Goal: Task Accomplishment & Management: Manage account settings

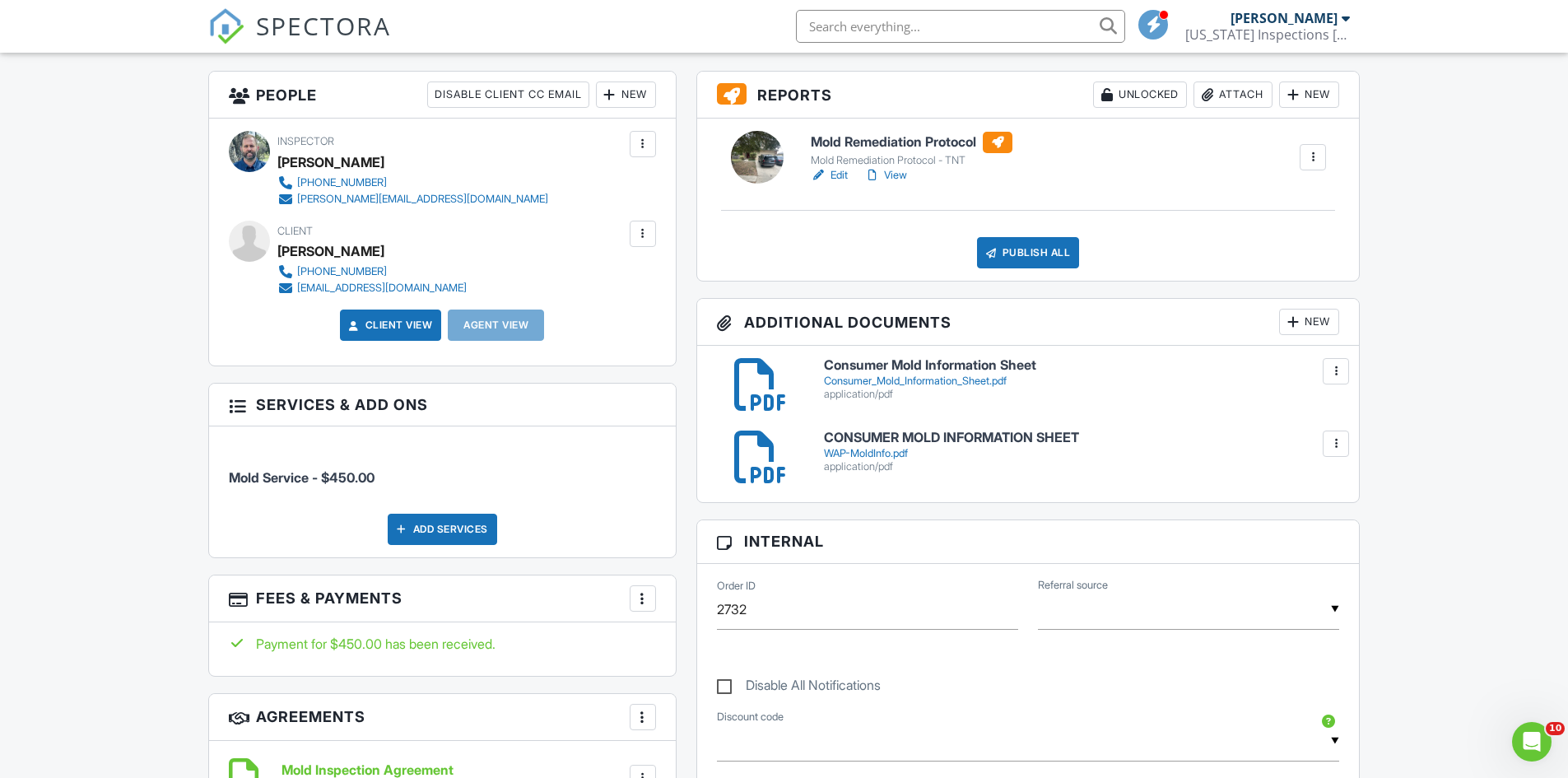
click at [1338, 444] on div at bounding box center [1336, 444] width 17 height 17
drag, startPoint x: 1319, startPoint y: 517, endPoint x: 851, endPoint y: 100, distance: 626.8
click at [1319, 517] on link "Delete" at bounding box center [1302, 516] width 61 height 18
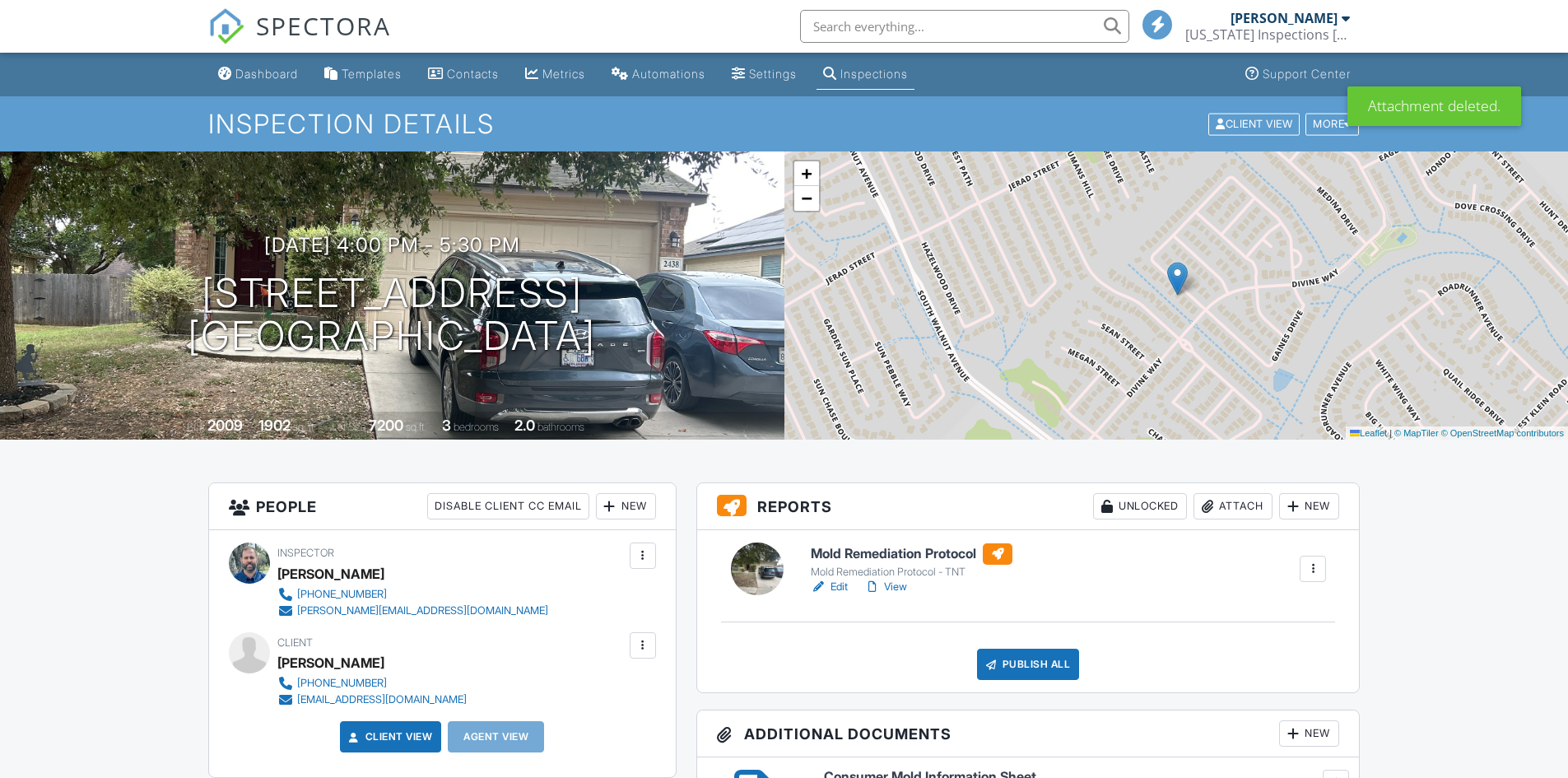
scroll to position [247, 0]
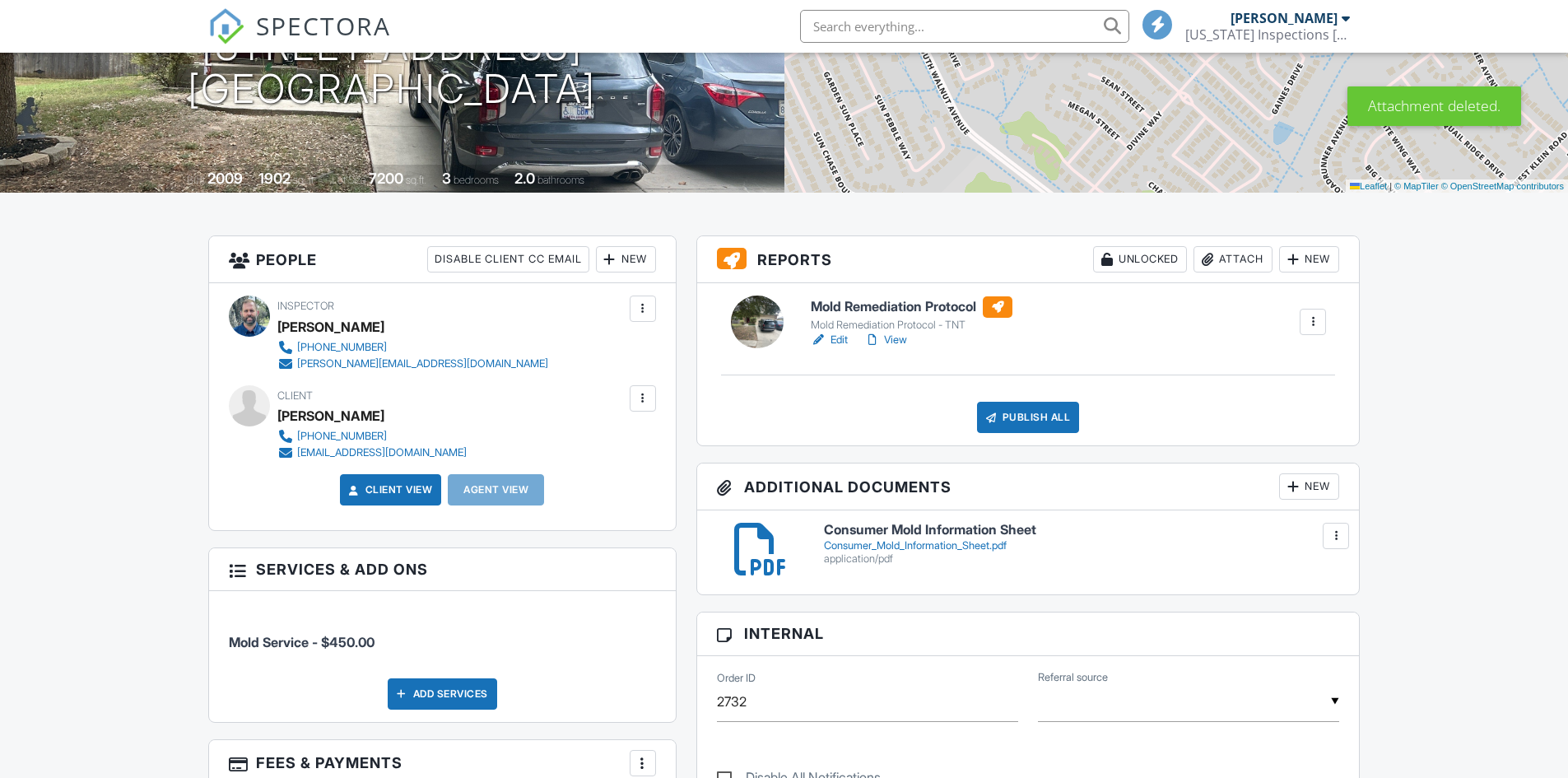
click at [1316, 486] on div "New" at bounding box center [1308, 487] width 60 height 27
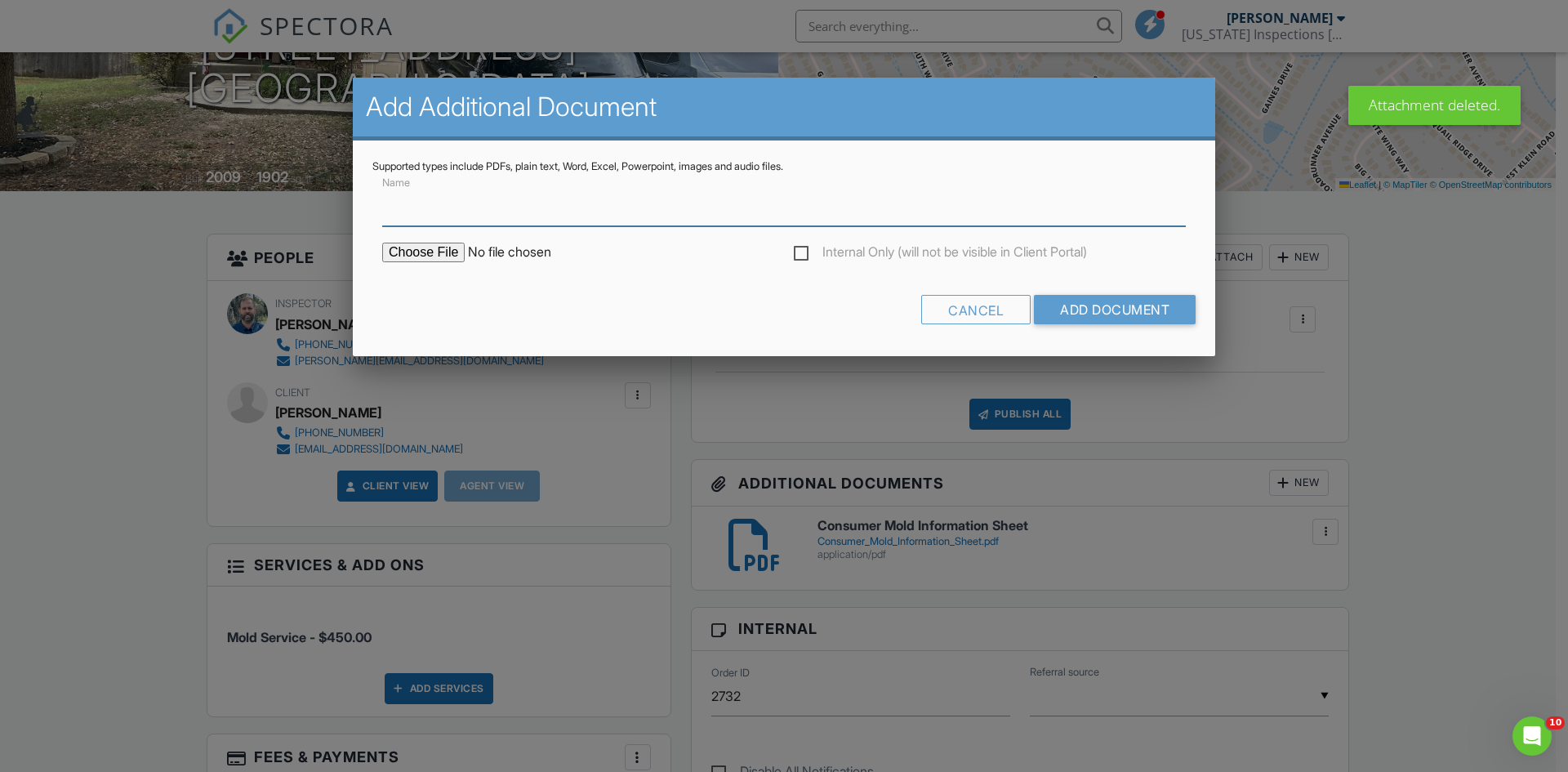
scroll to position [0, 0]
click at [418, 249] on input "file" at bounding box center [521, 252] width 278 height 19
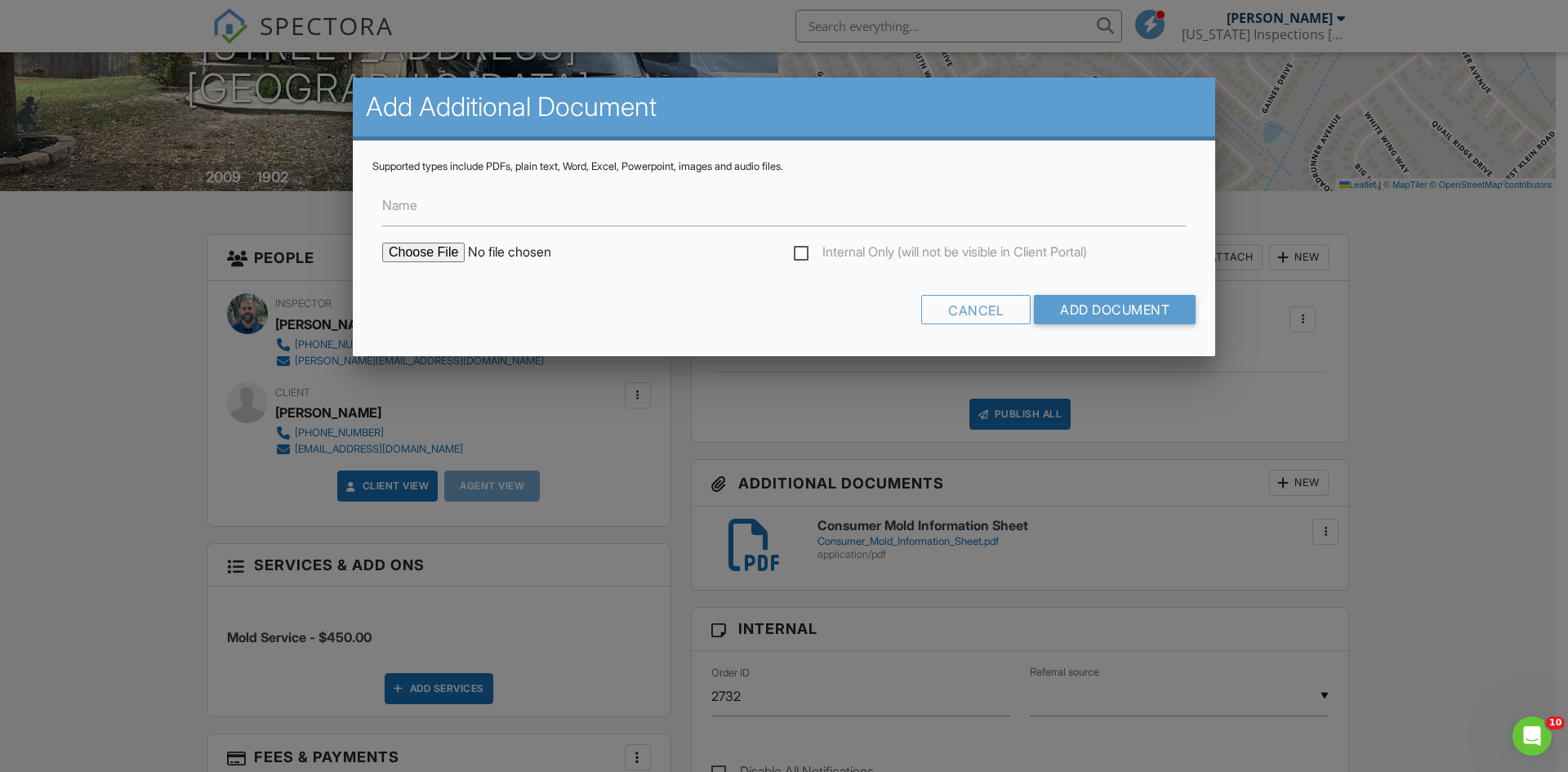
type input "C:\fakepath\TEXNSPT-[STREET_ADDRESS]pdf"
click at [1125, 303] on input "Add Document" at bounding box center [1115, 310] width 162 height 29
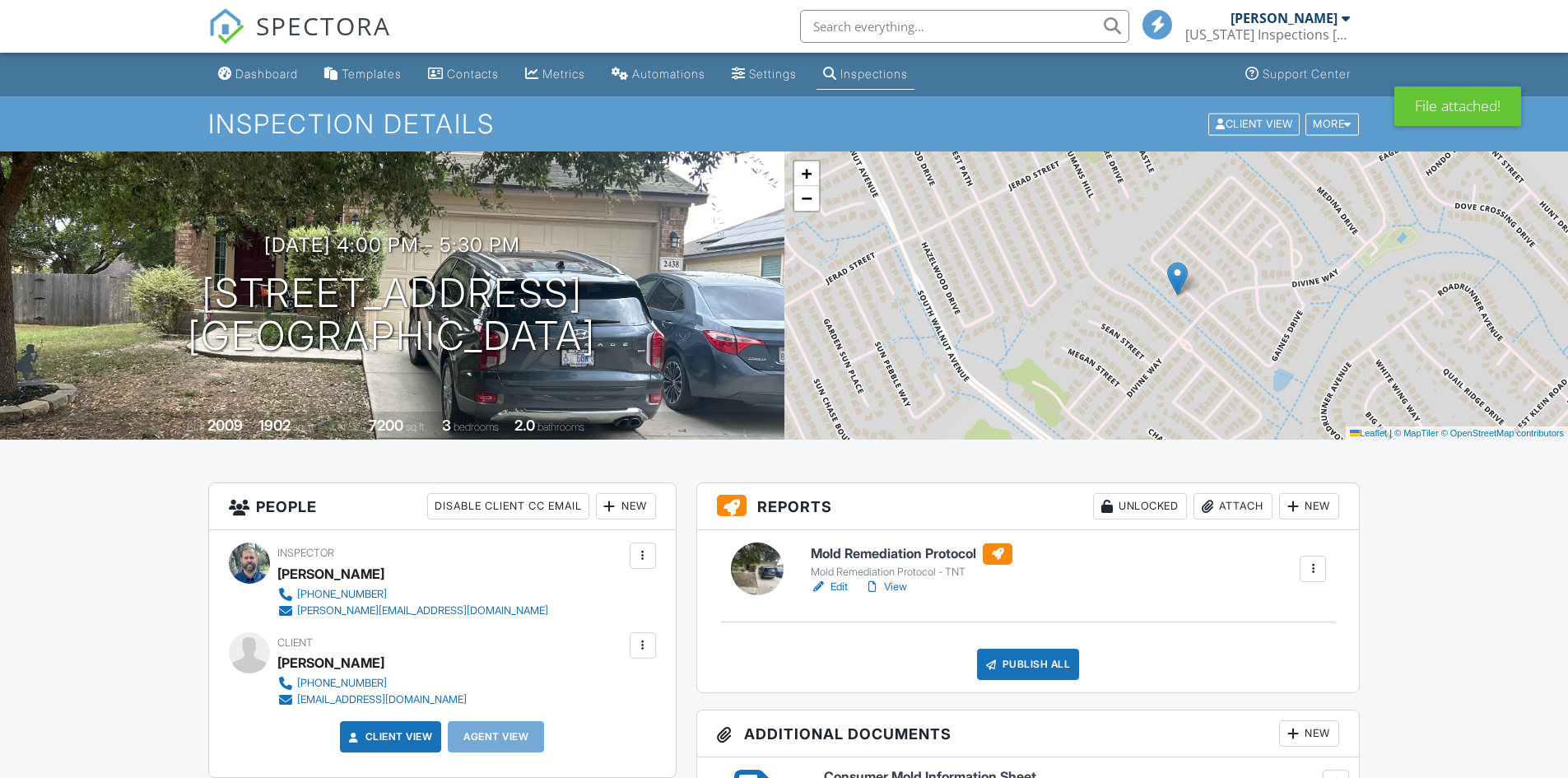
click at [858, 552] on h6 "Mold Remediation Protocol" at bounding box center [911, 554] width 202 height 21
